Goal: Transaction & Acquisition: Purchase product/service

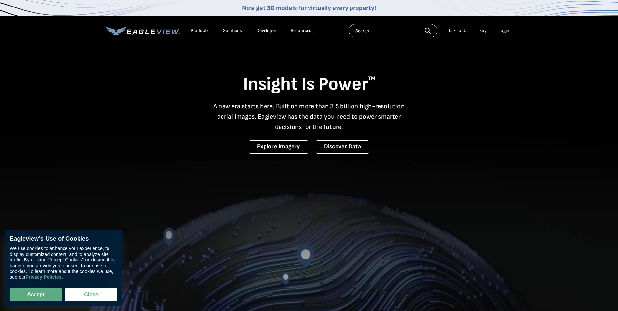
click at [510, 32] on li "Login" at bounding box center [503, 31] width 17 height 10
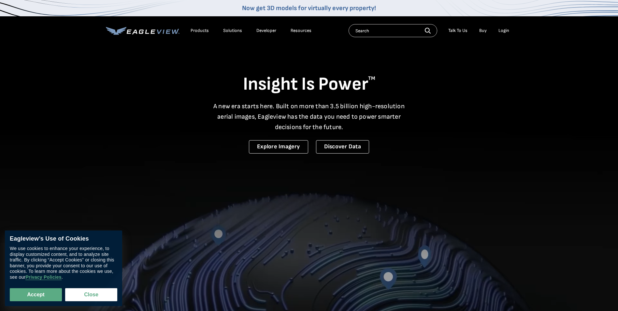
click at [507, 30] on div "Login" at bounding box center [503, 31] width 11 height 6
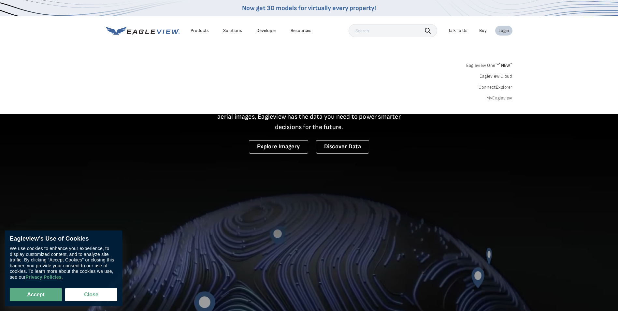
click at [500, 30] on div "Login" at bounding box center [503, 31] width 11 height 6
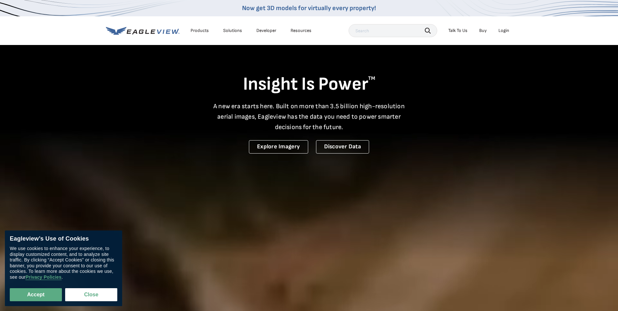
click at [508, 31] on div "Login" at bounding box center [503, 31] width 11 height 6
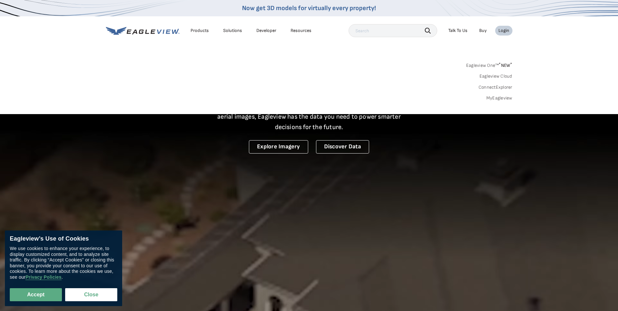
click at [499, 100] on link "MyEagleview" at bounding box center [499, 98] width 26 height 6
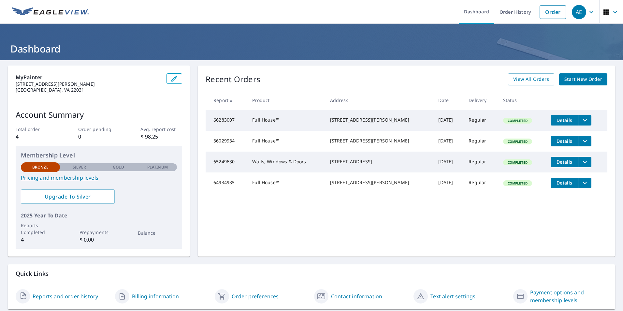
click at [579, 80] on span "Start New Order" at bounding box center [583, 79] width 38 height 8
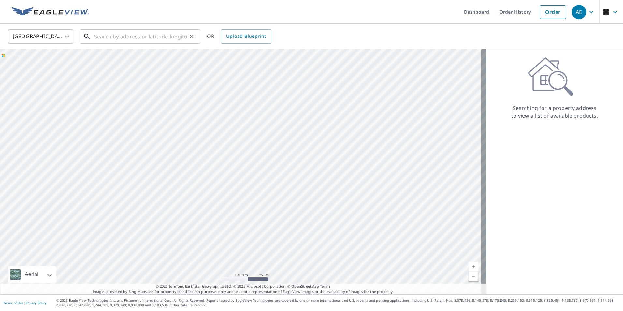
click at [167, 41] on input "text" at bounding box center [140, 36] width 93 height 18
paste input "[STREET_ADDRESS]"
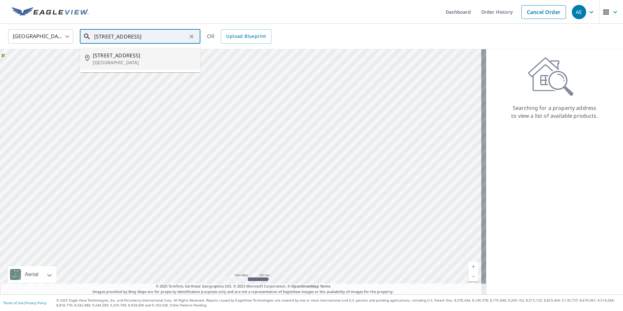
click at [154, 59] on p "[GEOGRAPHIC_DATA]" at bounding box center [144, 62] width 102 height 7
type input "[STREET_ADDRESS]"
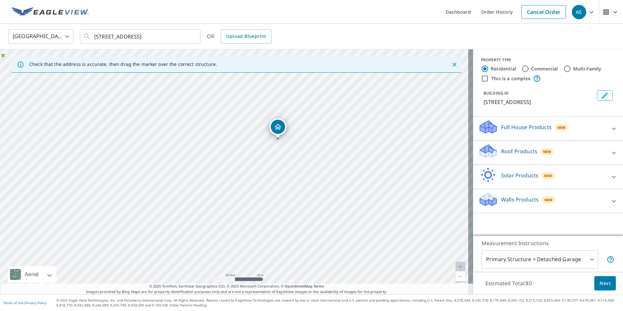
drag, startPoint x: 204, startPoint y: 189, endPoint x: 247, endPoint y: 158, distance: 52.2
click at [247, 158] on div "[STREET_ADDRESS]" at bounding box center [236, 171] width 473 height 245
click at [524, 131] on div "Full House Products New" at bounding box center [542, 128] width 128 height 19
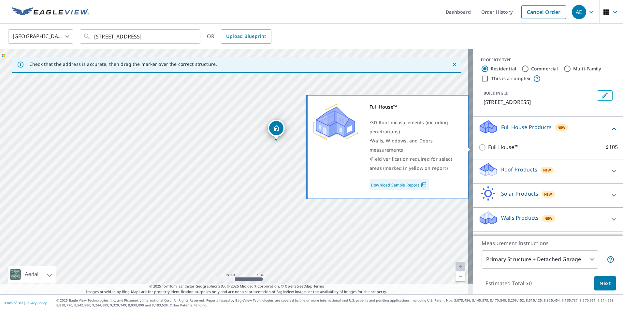
click at [488, 143] on p "Full House™" at bounding box center [503, 147] width 30 height 8
click at [488, 143] on input "Full House™ $105" at bounding box center [483, 147] width 10 height 8
checkbox input "true"
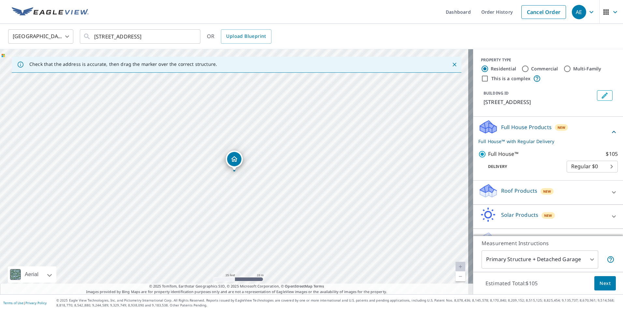
click at [605, 283] on span "Next" at bounding box center [604, 283] width 11 height 8
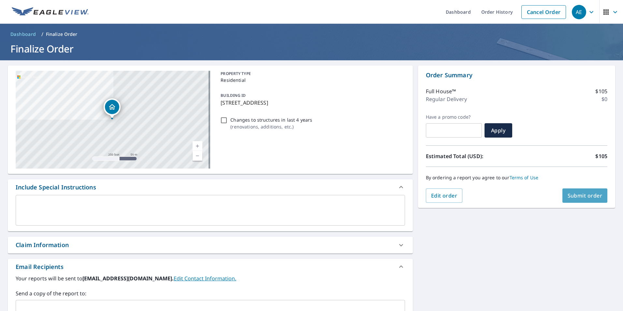
click at [599, 199] on button "Submit order" at bounding box center [584, 195] width 45 height 14
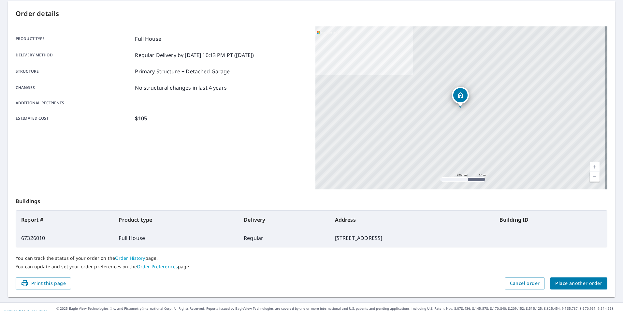
scroll to position [65, 0]
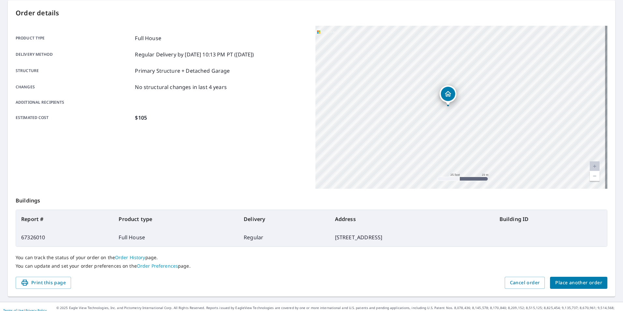
drag, startPoint x: 456, startPoint y: 89, endPoint x: 452, endPoint y: 105, distance: 16.4
click at [452, 105] on div "[STREET_ADDRESS]" at bounding box center [447, 95] width 17 height 20
